Goal: Task Accomplishment & Management: Use online tool/utility

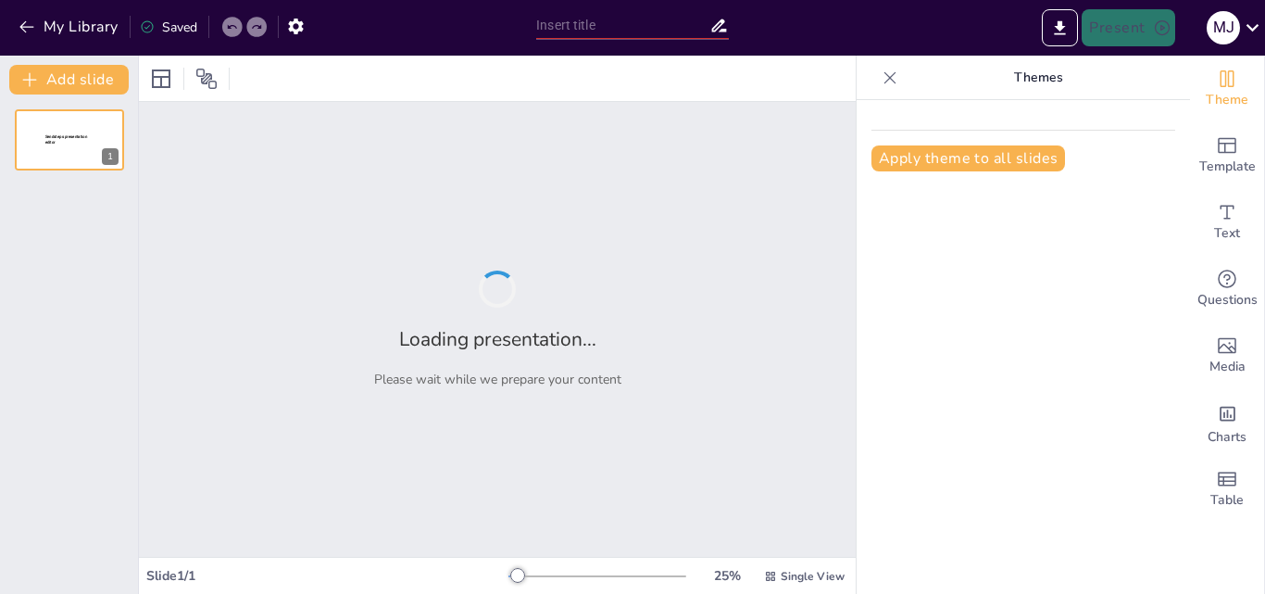
type input "Métodos de Clasificación de Muestras en Laboratorio"
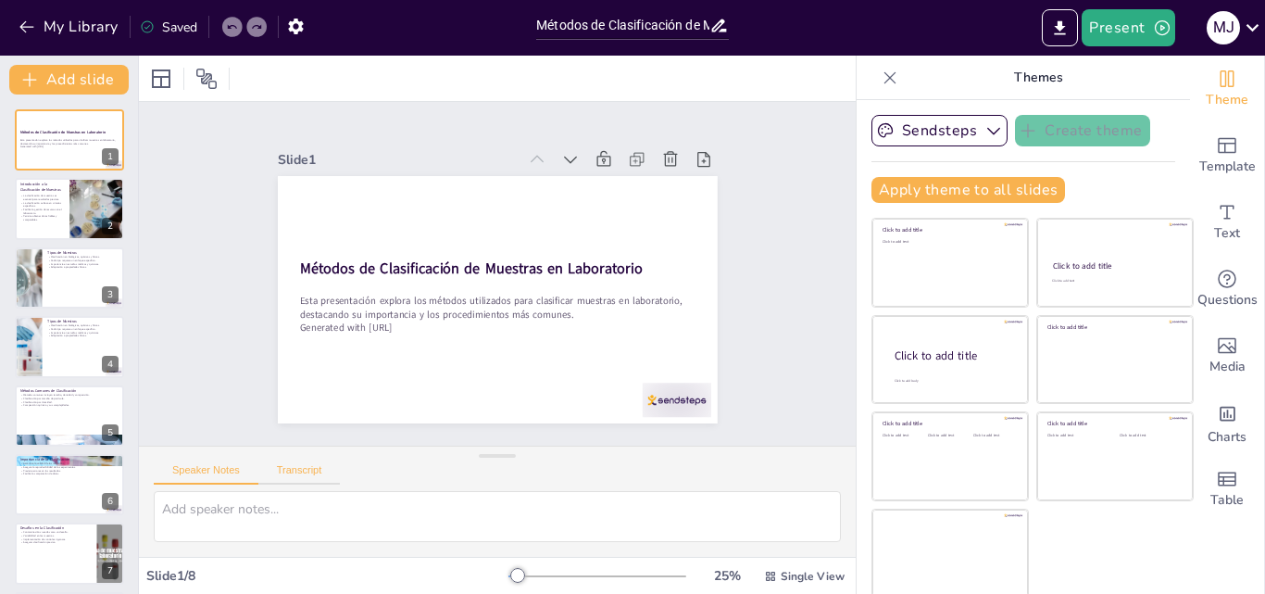
click at [286, 471] on button "Transcript" at bounding box center [299, 474] width 82 height 20
click at [69, 223] on div at bounding box center [69, 209] width 111 height 63
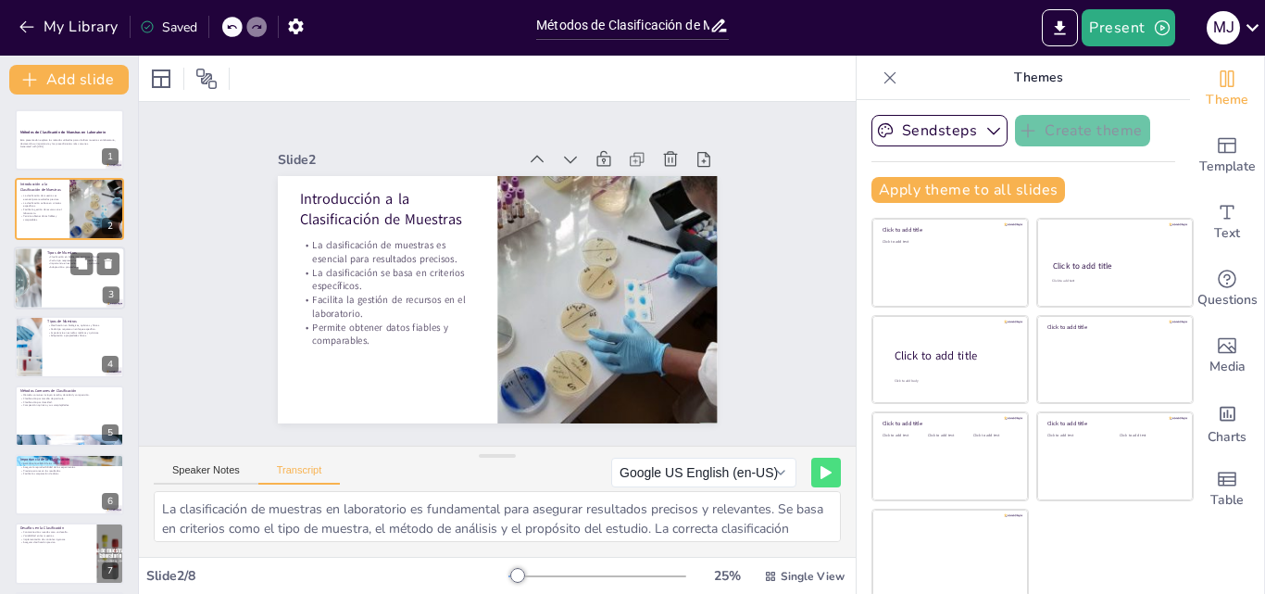
click at [68, 271] on div at bounding box center [69, 277] width 111 height 63
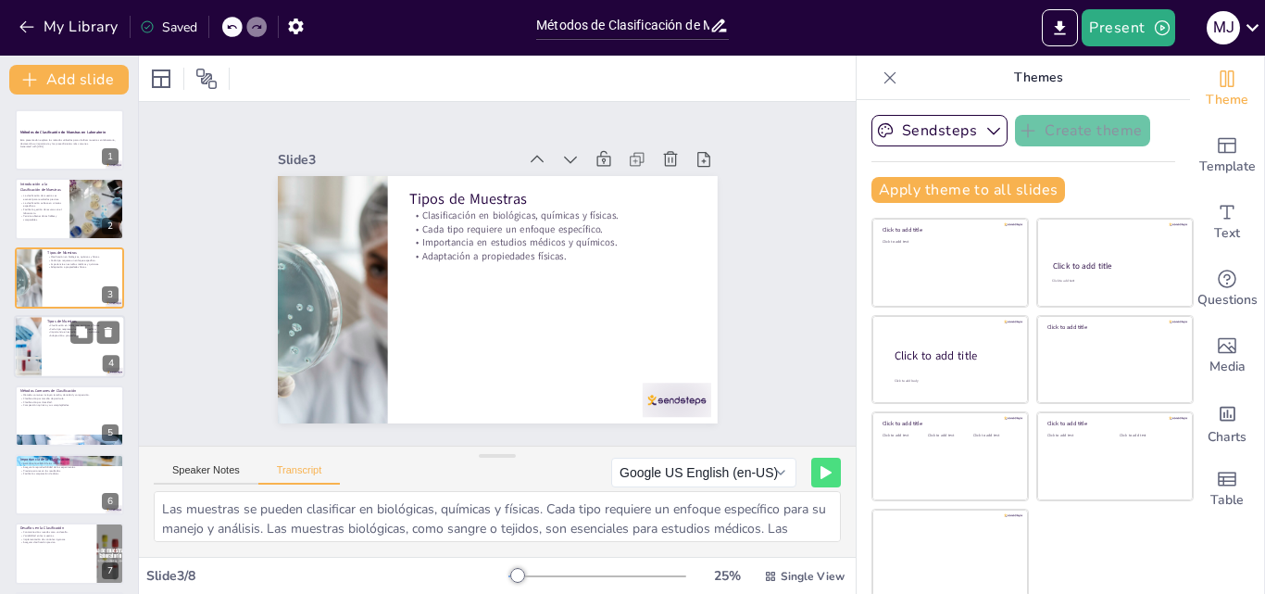
click at [48, 355] on div at bounding box center [69, 346] width 111 height 63
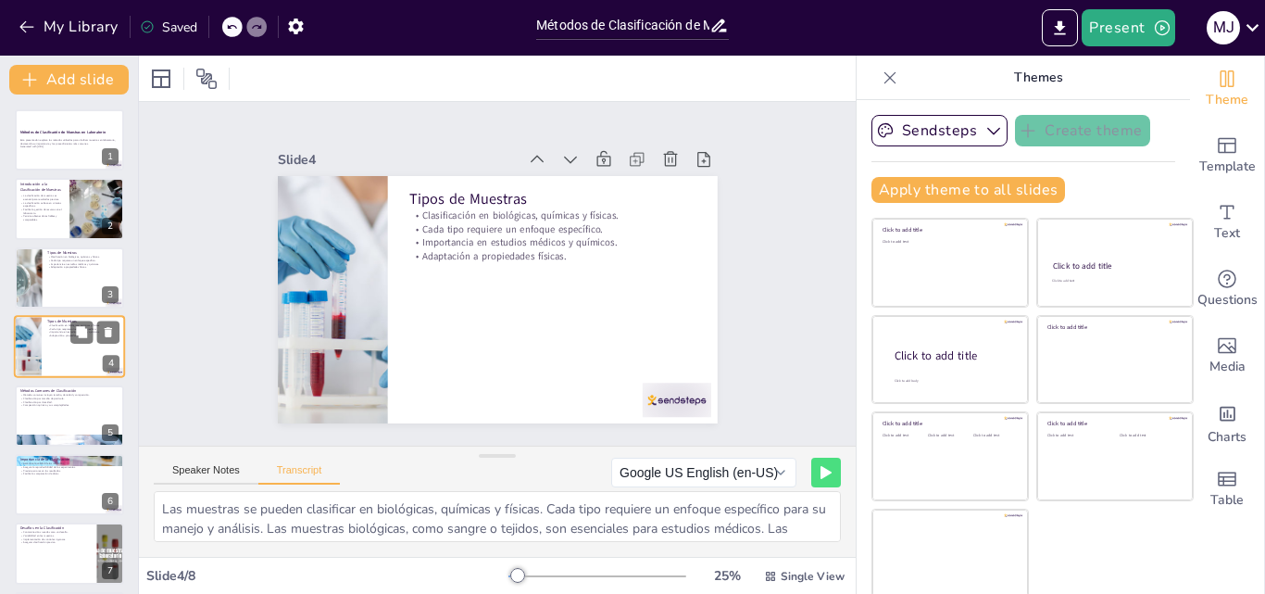
scroll to position [3, 0]
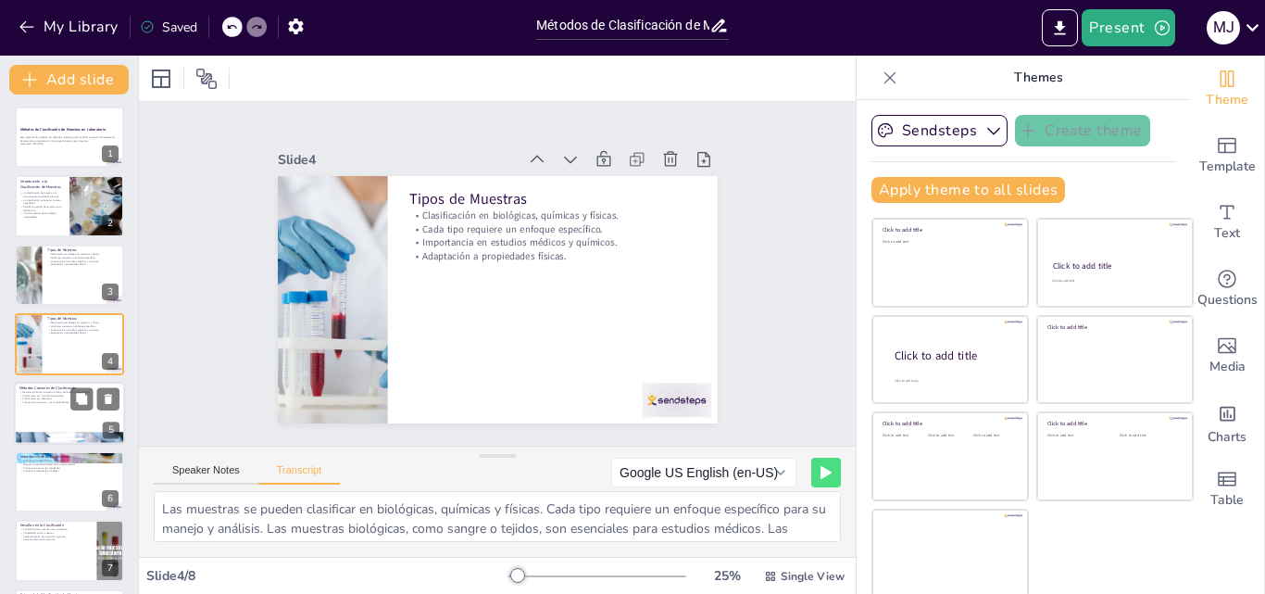
click at [44, 404] on p "Composición química y sus complejidades." at bounding box center [69, 402] width 100 height 4
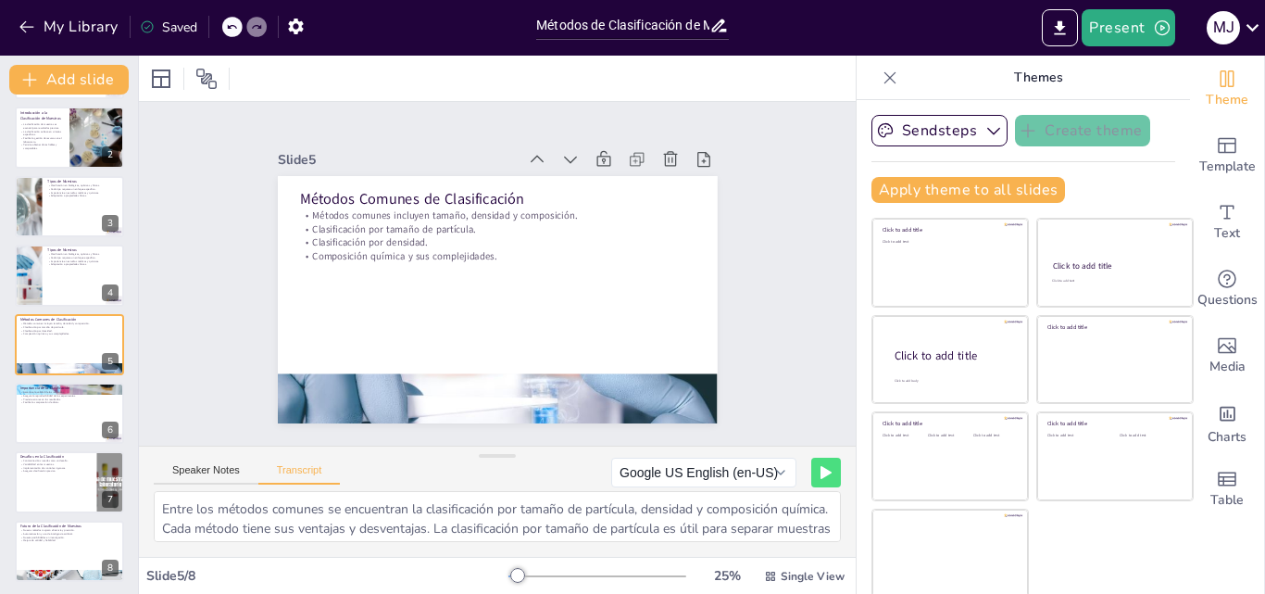
scroll to position [74, 0]
click at [63, 429] on div at bounding box center [69, 410] width 111 height 63
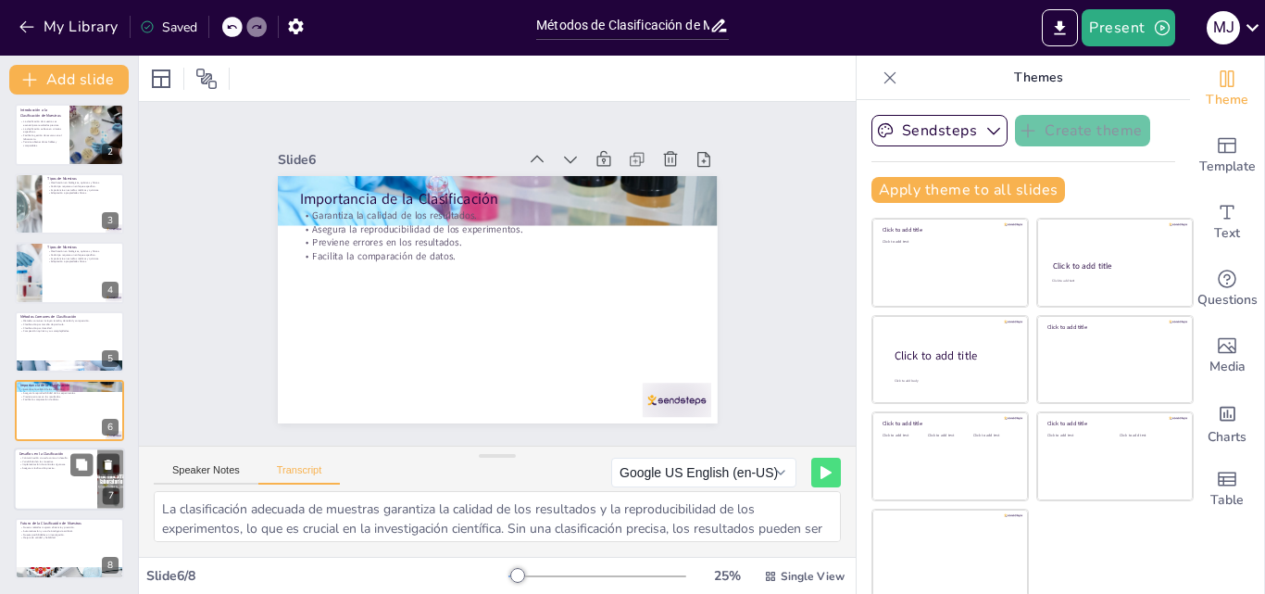
click at [49, 491] on div at bounding box center [69, 479] width 111 height 63
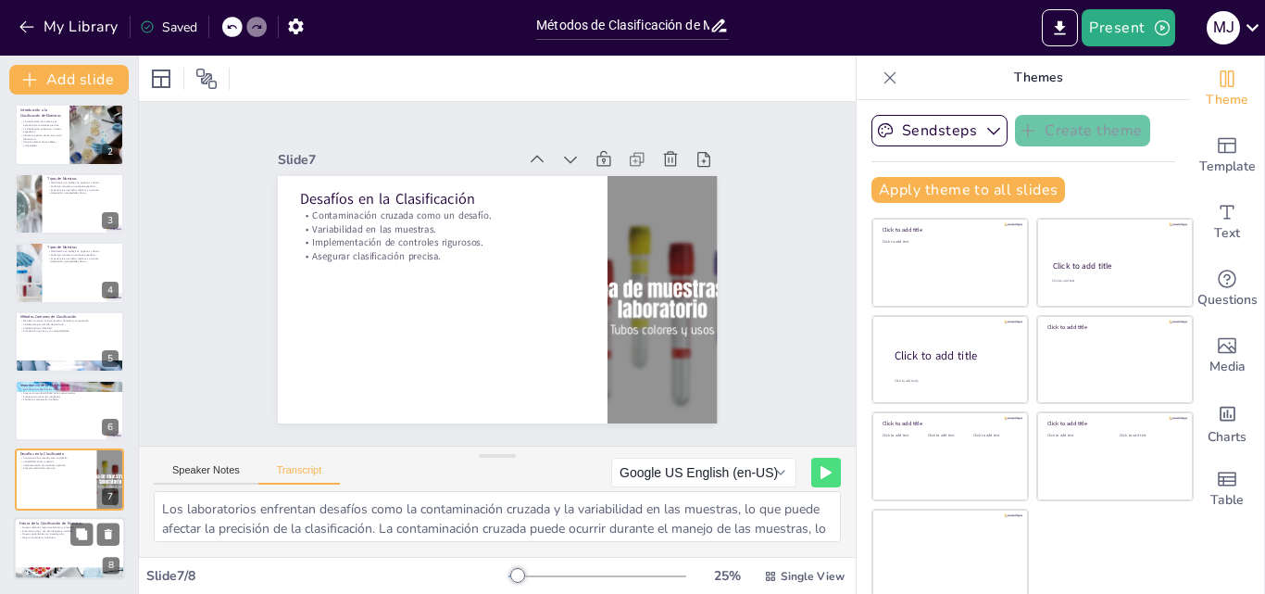
click at [45, 563] on div at bounding box center [69, 548] width 111 height 63
type textarea "Con el avance de la tecnología, se están desarrollando nuevos métodos de clasif…"
